Goal: Navigation & Orientation: Find specific page/section

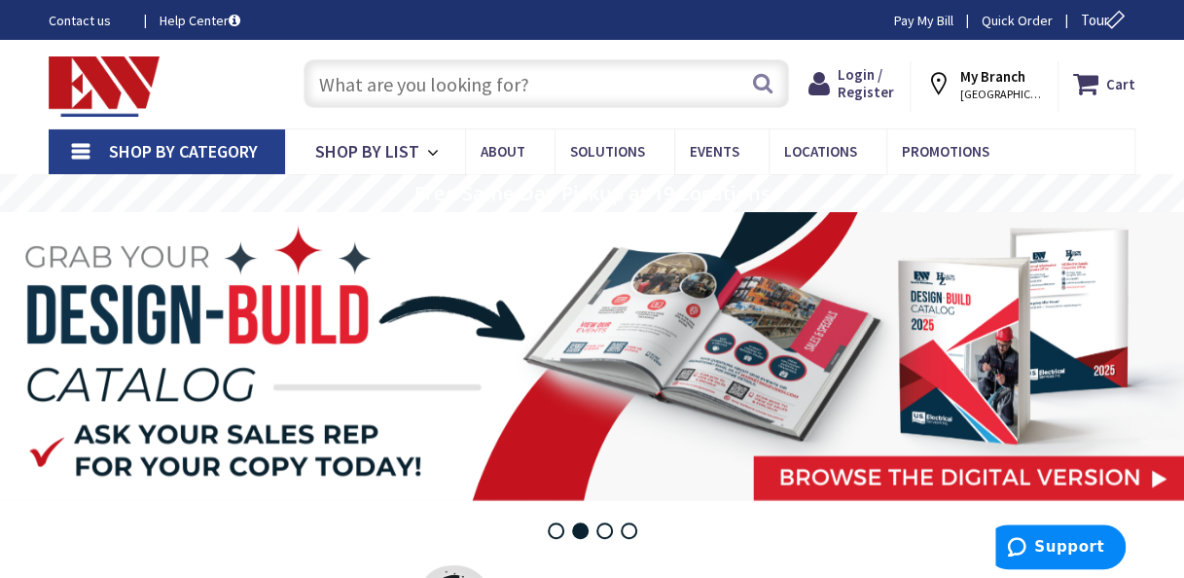
click at [530, 64] on input "text" at bounding box center [545, 83] width 485 height 49
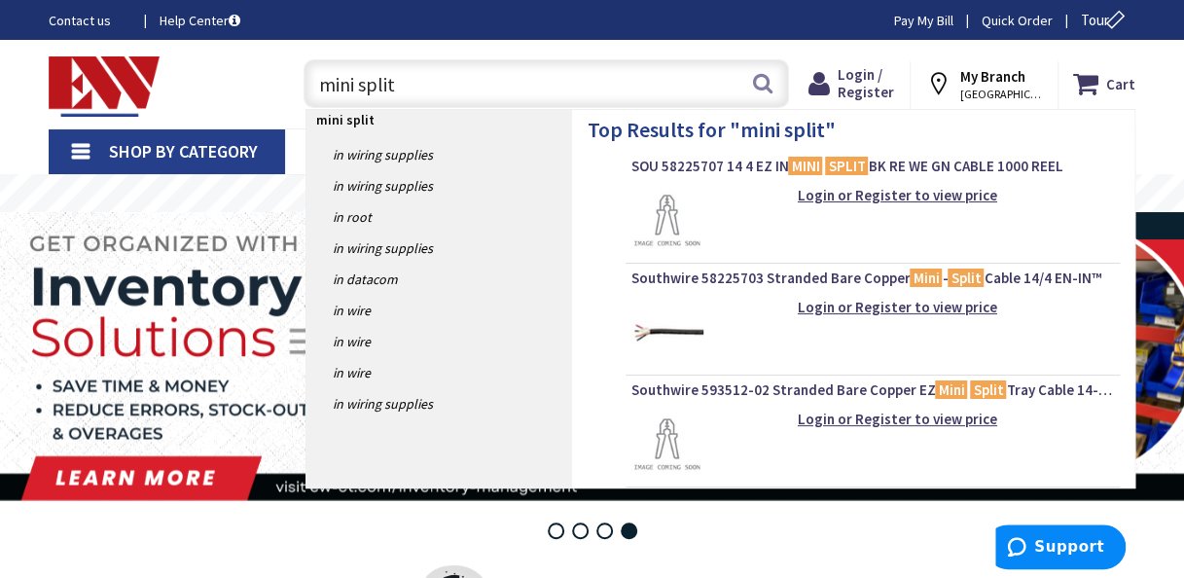
type input "mini split"
click at [1003, 78] on strong "My Branch" at bounding box center [992, 76] width 65 height 18
click at [935, 89] on icon at bounding box center [942, 83] width 35 height 35
click at [992, 80] on strong "My Branch" at bounding box center [992, 76] width 65 height 18
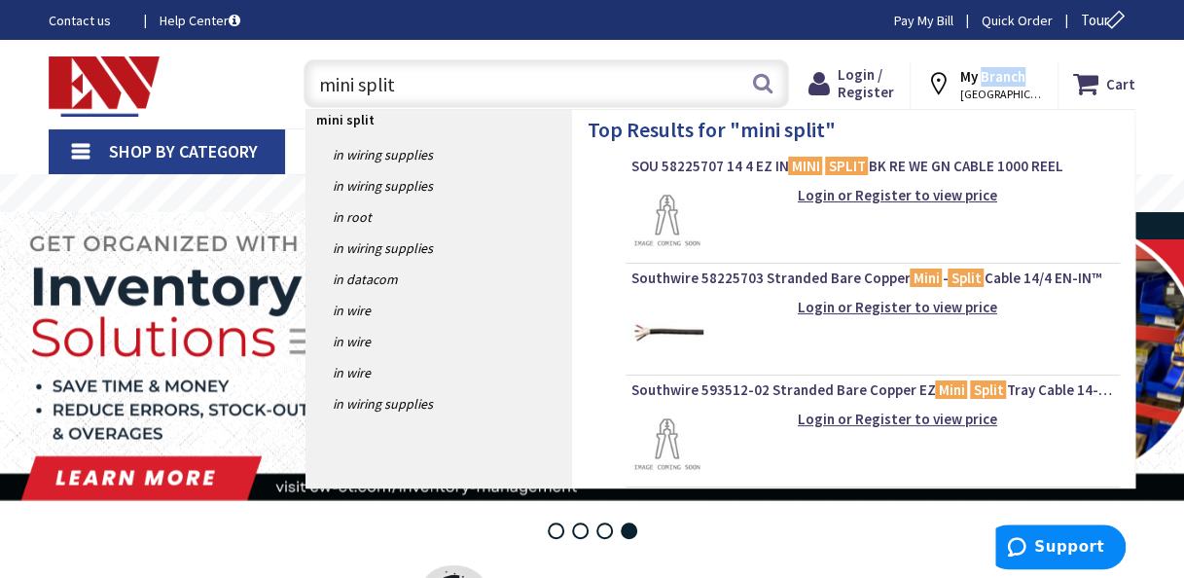
copy strong "Branch"
click at [965, 80] on strong "My Branch" at bounding box center [992, 76] width 65 height 18
drag, startPoint x: 965, startPoint y: 80, endPoint x: 915, endPoint y: 54, distance: 55.7
click at [915, 54] on div "Cart My Cart Close You have no items in your shopping cart. My Branch MANCHESTE…" at bounding box center [1010, 82] width 279 height 60
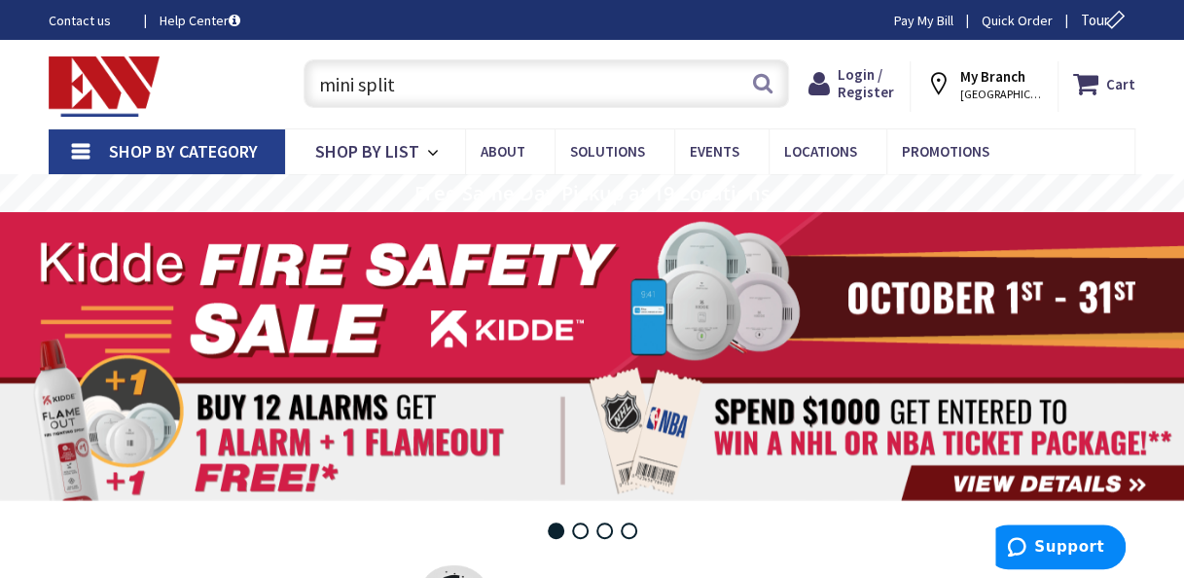
click at [742, 87] on input "mini split" at bounding box center [545, 83] width 485 height 49
click at [810, 164] on link "Locations" at bounding box center [827, 151] width 118 height 44
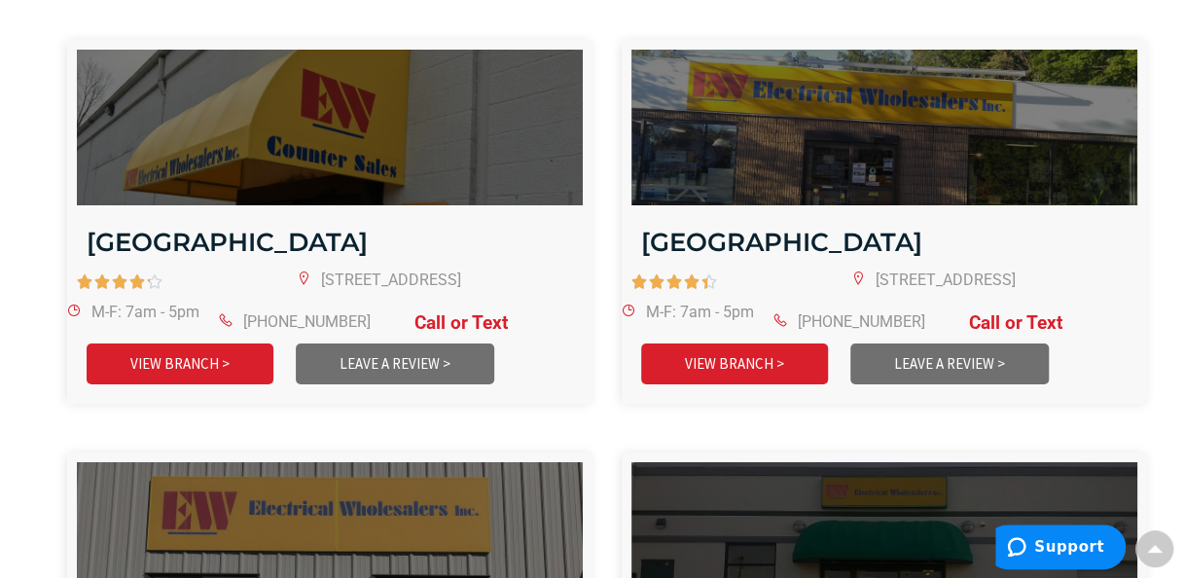
scroll to position [3615, 0]
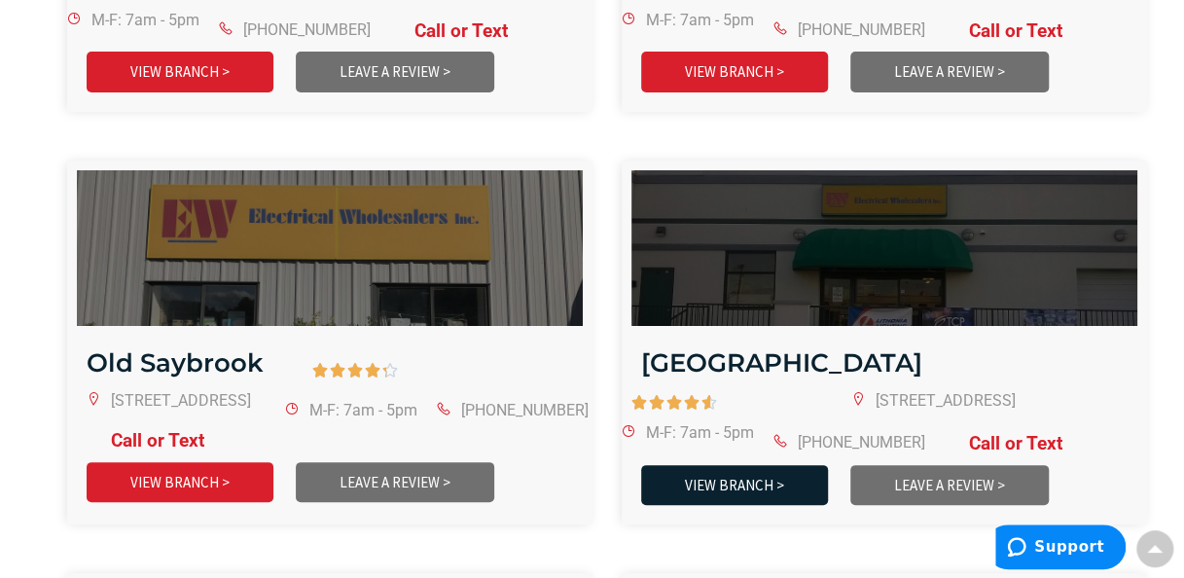
click at [757, 465] on link "VIEW BRANCH >" at bounding box center [734, 485] width 187 height 40
click at [752, 465] on link "VIEW BRANCH >" at bounding box center [734, 485] width 187 height 40
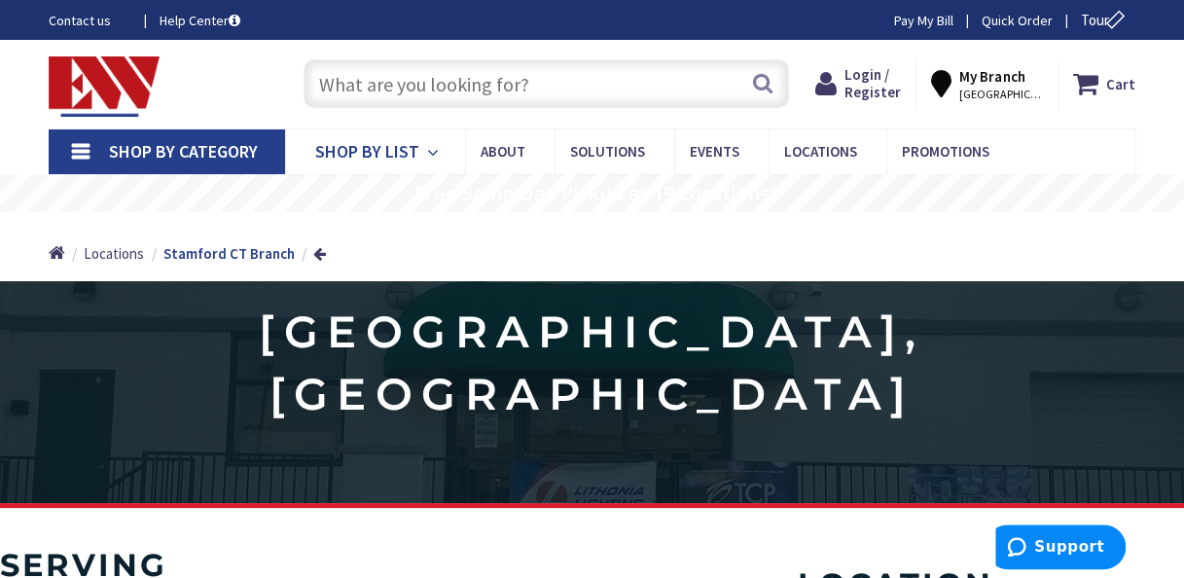
click at [373, 152] on span "Shop By List" at bounding box center [367, 151] width 104 height 22
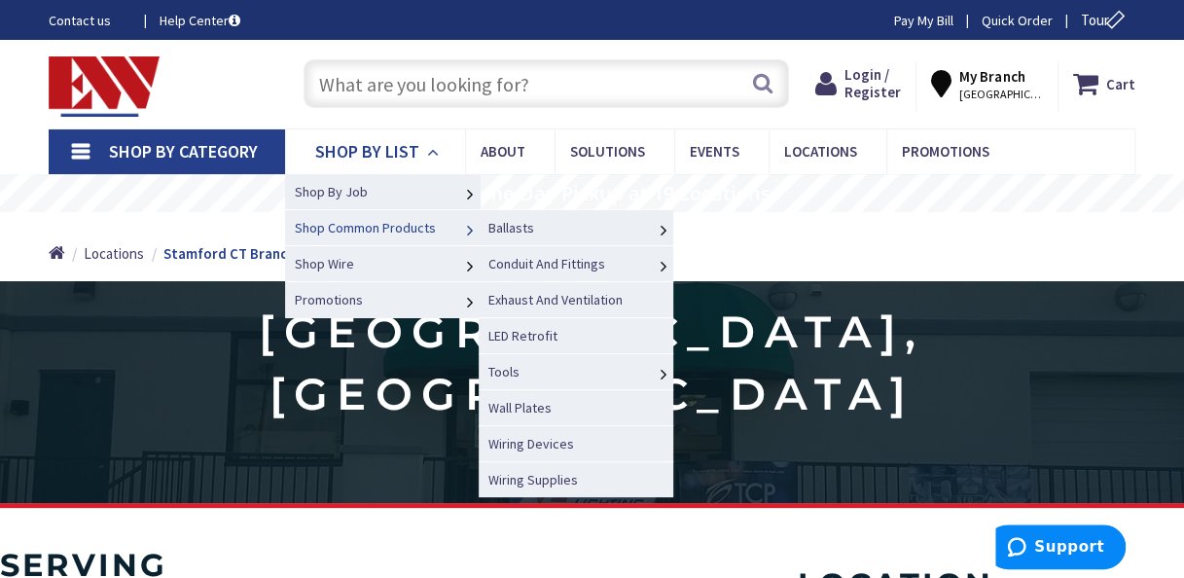
click at [370, 227] on span "Shop Common Products" at bounding box center [365, 228] width 141 height 18
